Goal: Book appointment/travel/reservation

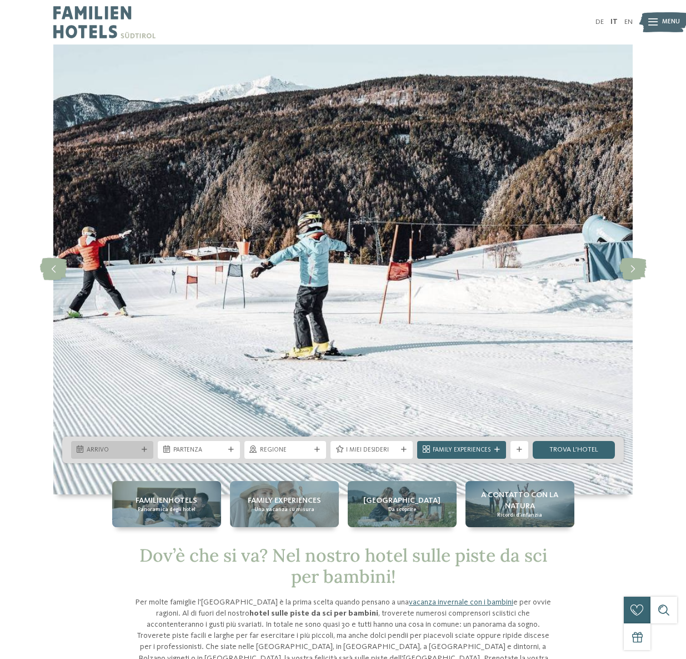
click at [111, 450] on span "Arrivo" at bounding box center [112, 450] width 51 height 9
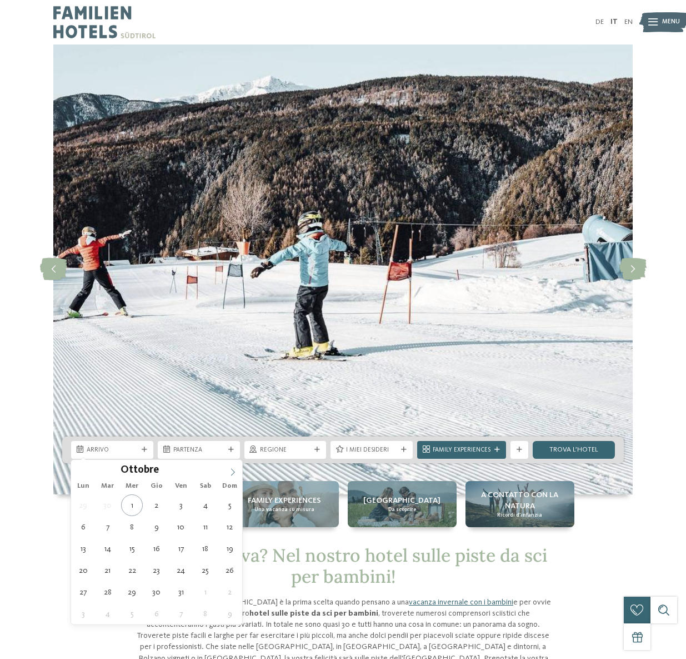
click at [227, 472] on span at bounding box center [232, 469] width 19 height 19
type input "****"
click at [227, 472] on span at bounding box center [232, 469] width 19 height 19
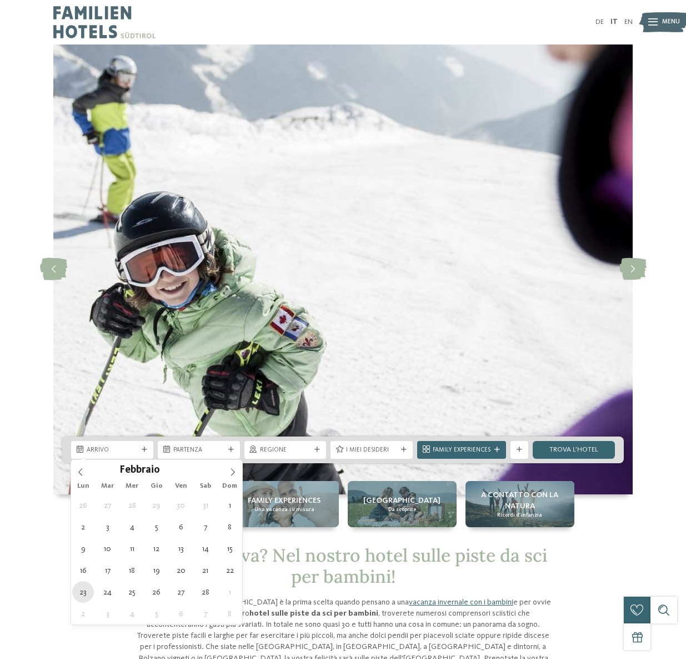
type div "23.02.2026"
type input "****"
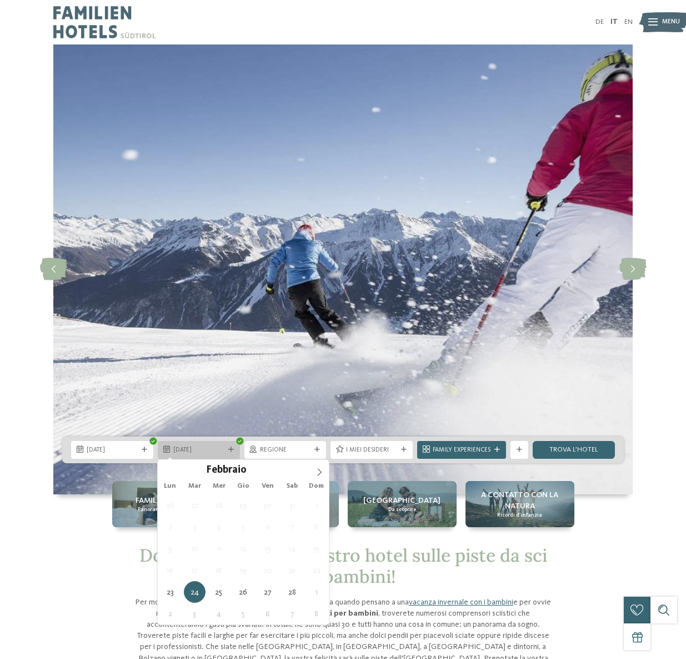
click at [235, 449] on div at bounding box center [231, 450] width 9 height 6
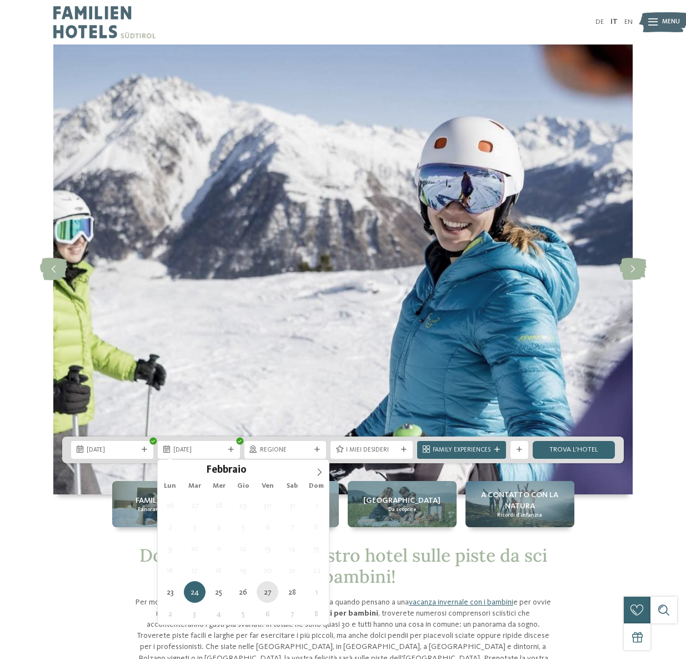
type div "27.02.2026"
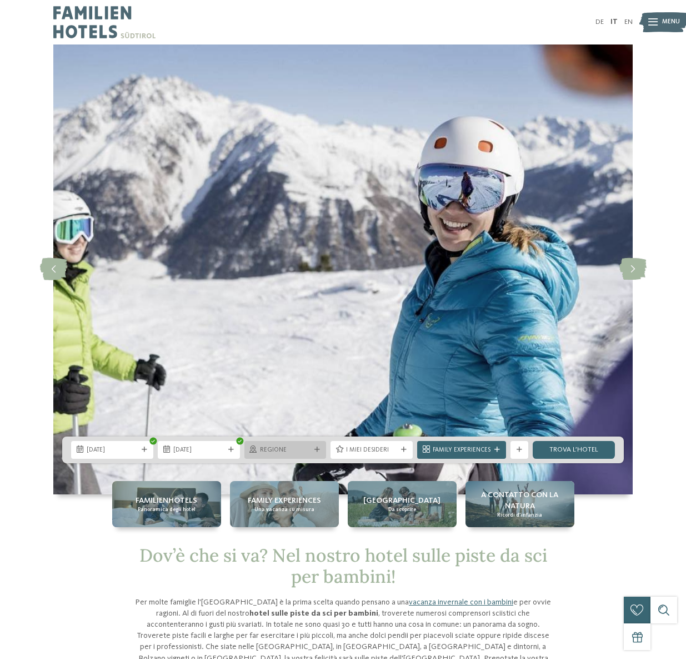
click at [317, 448] on icon at bounding box center [318, 450] width 6 height 6
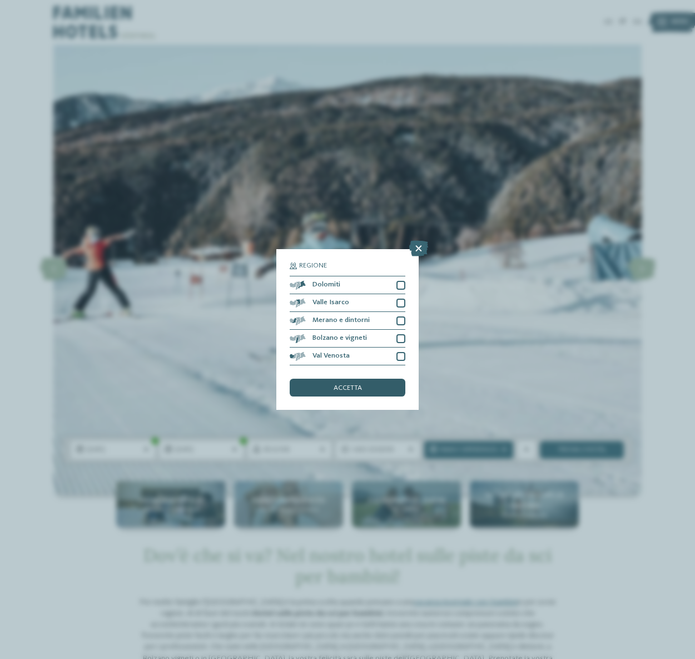
click at [388, 388] on div "accetta" at bounding box center [348, 387] width 116 height 18
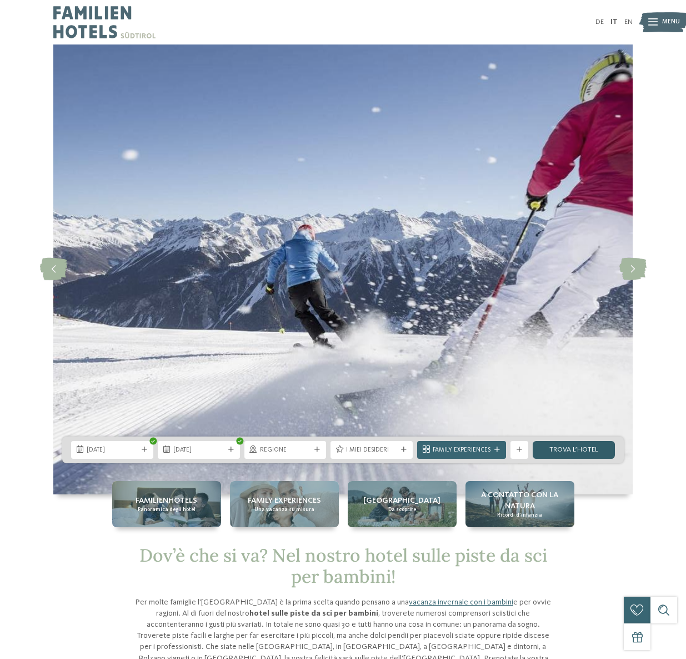
click at [578, 451] on link "trova l’hotel" at bounding box center [574, 450] width 82 height 18
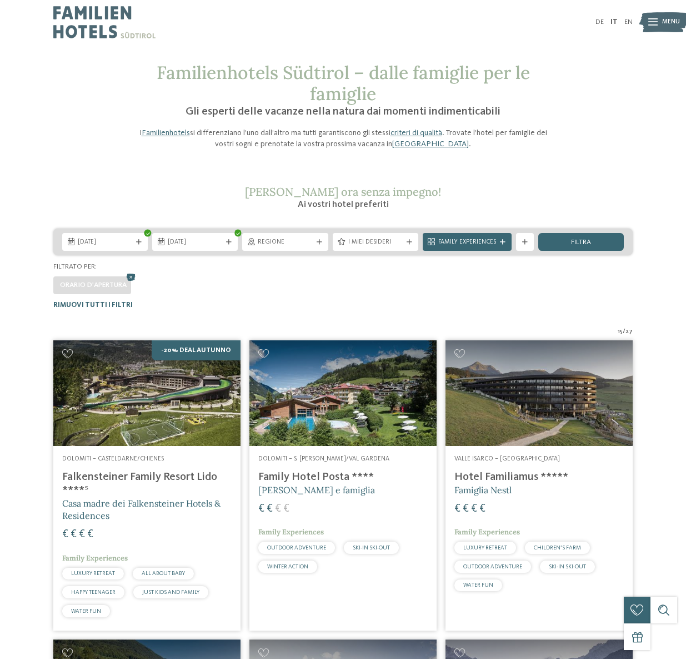
click at [344, 417] on img at bounding box center [343, 392] width 187 height 105
